Goal: Information Seeking & Learning: Learn about a topic

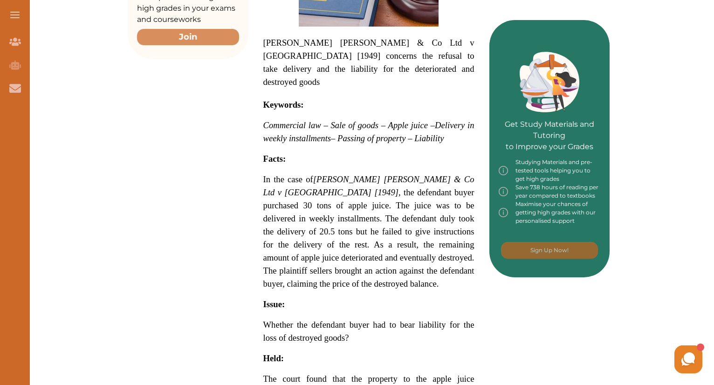
scroll to position [373, 0]
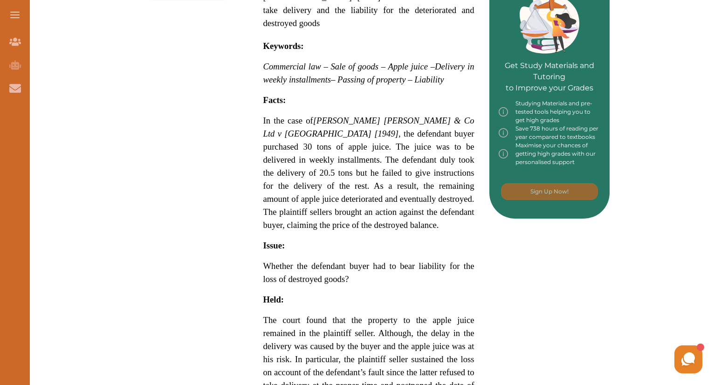
scroll to position [419, 0]
